Goal: Task Accomplishment & Management: Complete application form

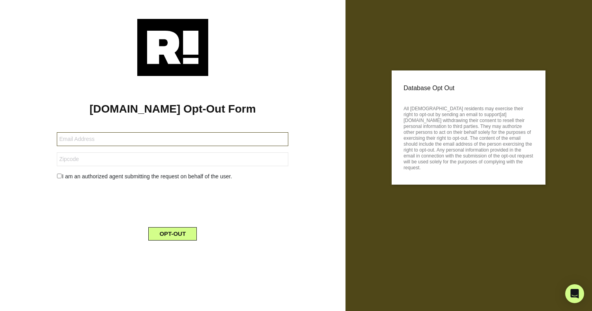
click at [136, 139] on input "text" at bounding box center [172, 139] width 231 height 14
type input "[EMAIL_ADDRESS][DOMAIN_NAME]"
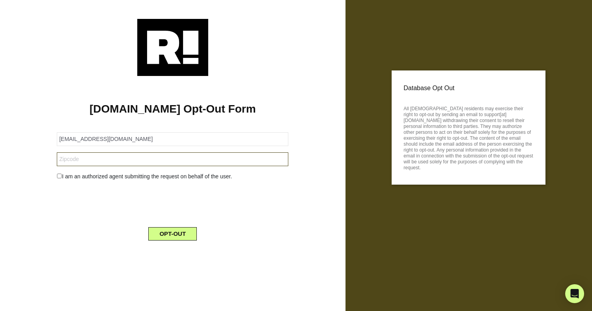
click at [104, 162] on input "text" at bounding box center [172, 160] width 231 height 14
type input "02052"
click at [59, 175] on input "checkbox" at bounding box center [59, 176] width 5 height 5
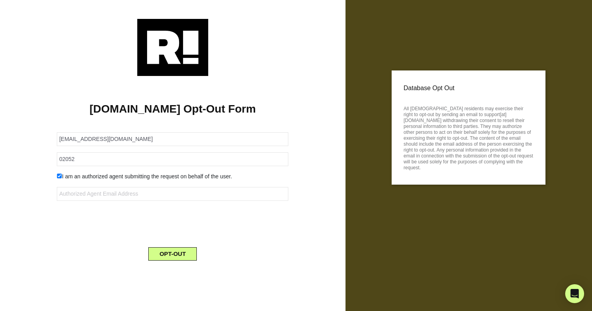
click at [55, 173] on div "I am an authorized agent submitting the request on behalf of the user." at bounding box center [172, 177] width 243 height 8
click at [59, 176] on input "checkbox" at bounding box center [59, 176] width 5 height 5
checkbox input "false"
click at [175, 234] on button "OPT-OUT" at bounding box center [172, 233] width 48 height 13
